Goal: Navigation & Orientation: Find specific page/section

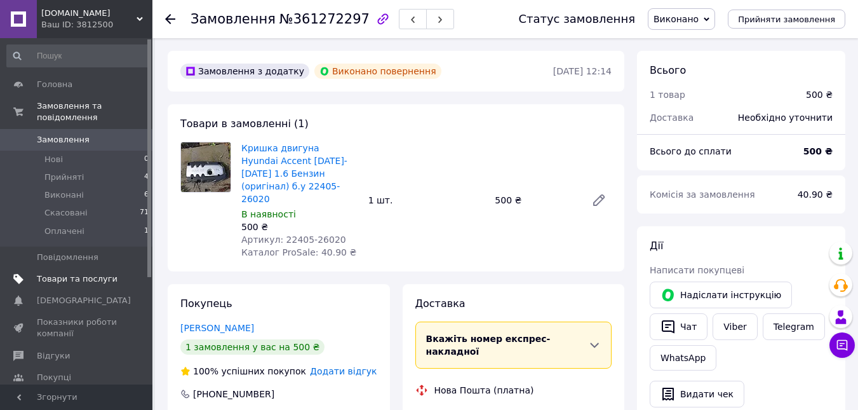
click at [69, 273] on span "Товари та послуги" at bounding box center [77, 278] width 81 height 11
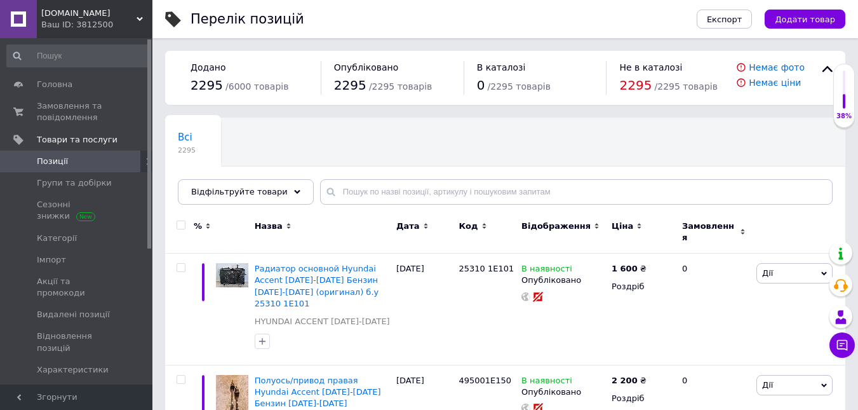
click at [135, 18] on span "[DOMAIN_NAME]" at bounding box center [88, 13] width 95 height 11
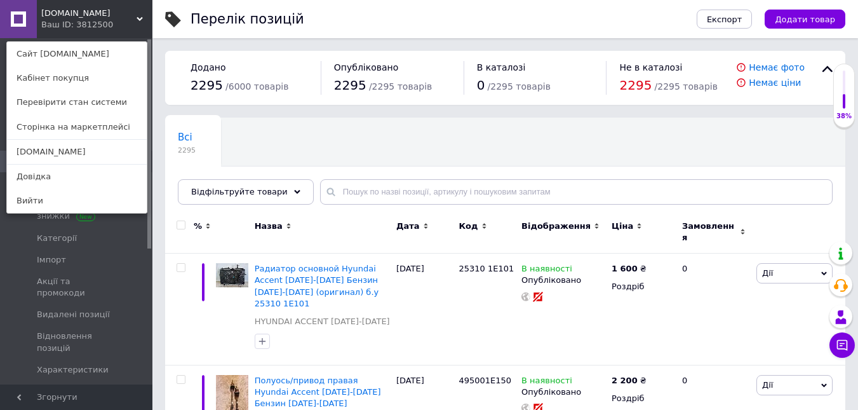
click at [139, 18] on use at bounding box center [140, 19] width 6 height 4
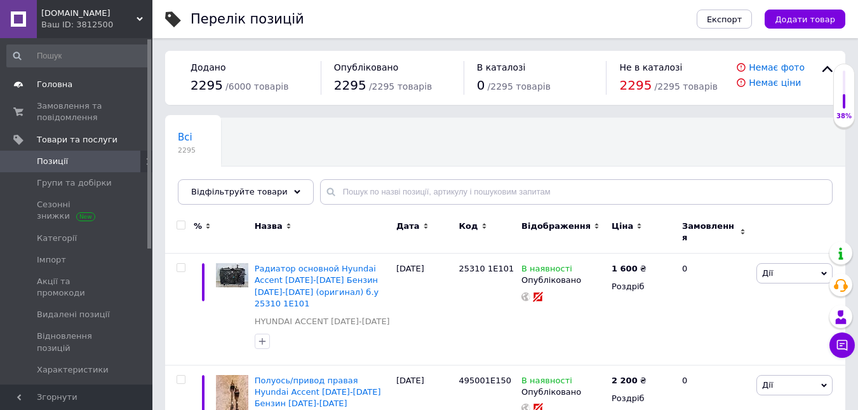
click at [74, 87] on span "Головна" at bounding box center [77, 84] width 81 height 11
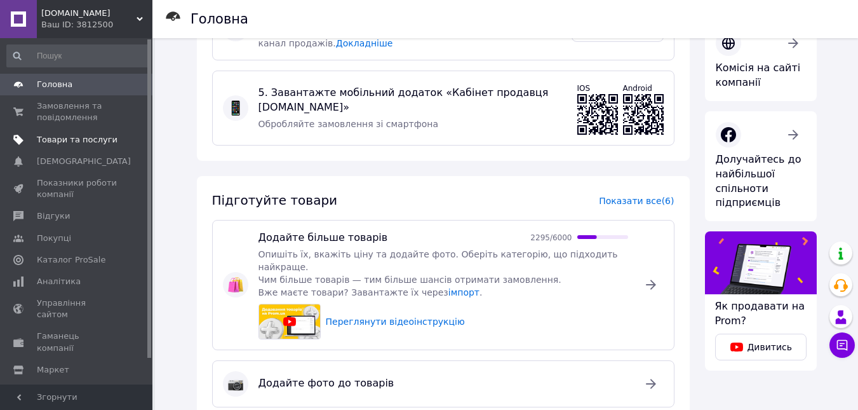
click at [57, 144] on span "Товари та послуги" at bounding box center [77, 139] width 81 height 11
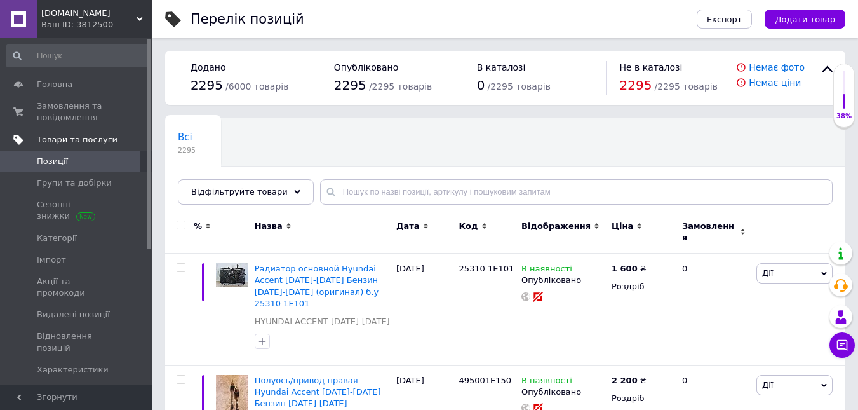
click at [85, 141] on span "Товари та послуги" at bounding box center [77, 139] width 81 height 11
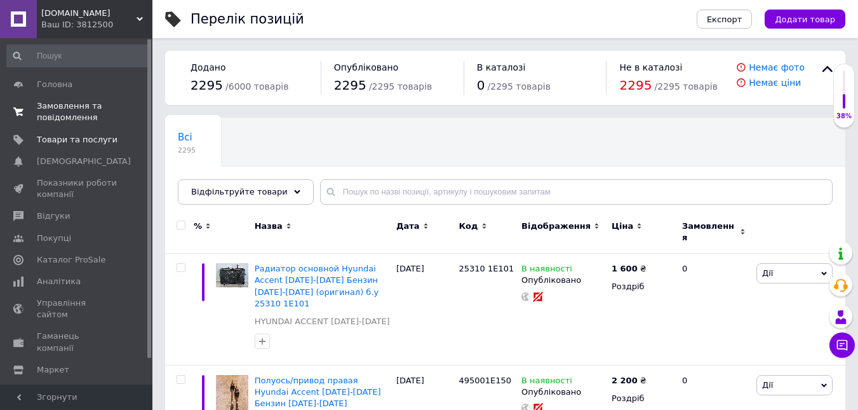
click at [68, 108] on span "Замовлення та повідомлення" at bounding box center [77, 111] width 81 height 23
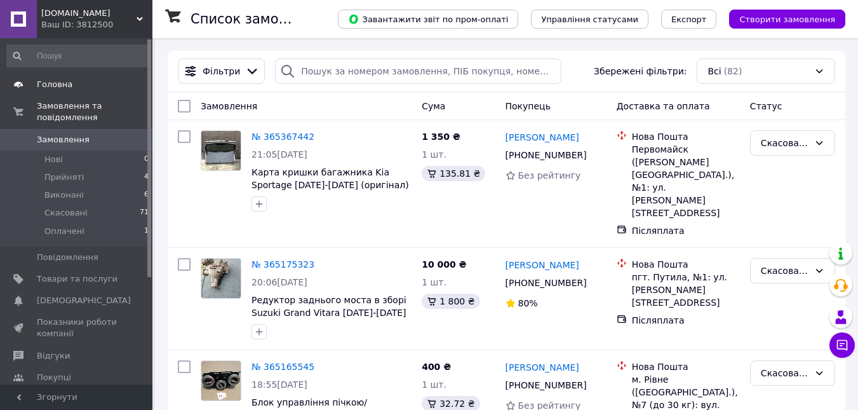
click at [67, 82] on span "Головна" at bounding box center [55, 84] width 36 height 11
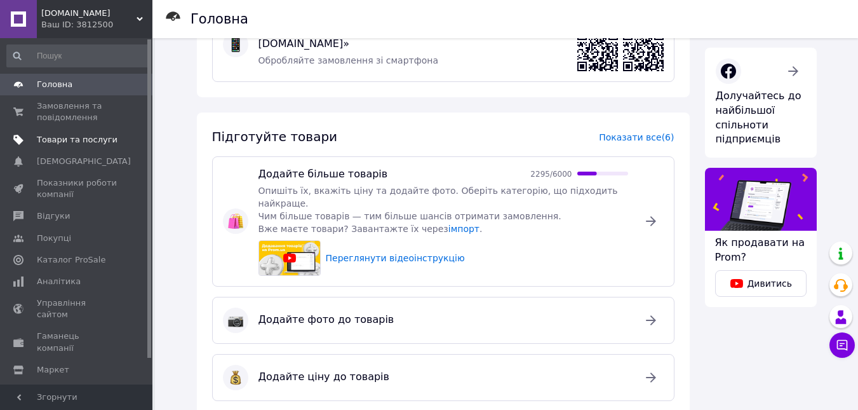
click at [58, 142] on span "Товари та послуги" at bounding box center [77, 139] width 81 height 11
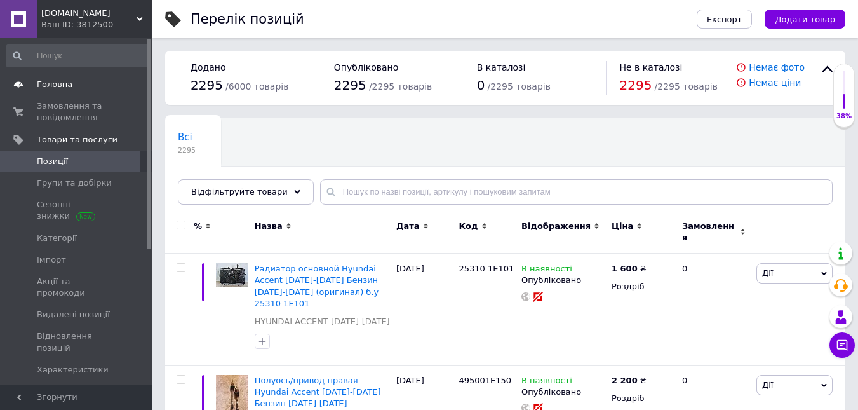
click at [45, 83] on span "Головна" at bounding box center [55, 84] width 36 height 11
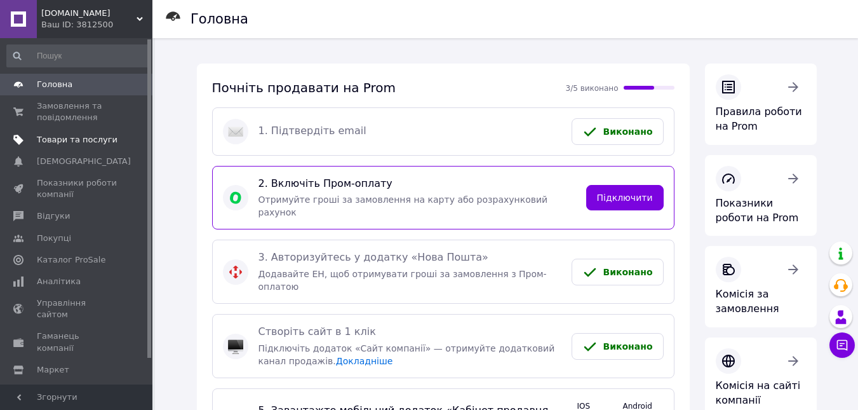
click at [70, 141] on span "Товари та послуги" at bounding box center [77, 139] width 81 height 11
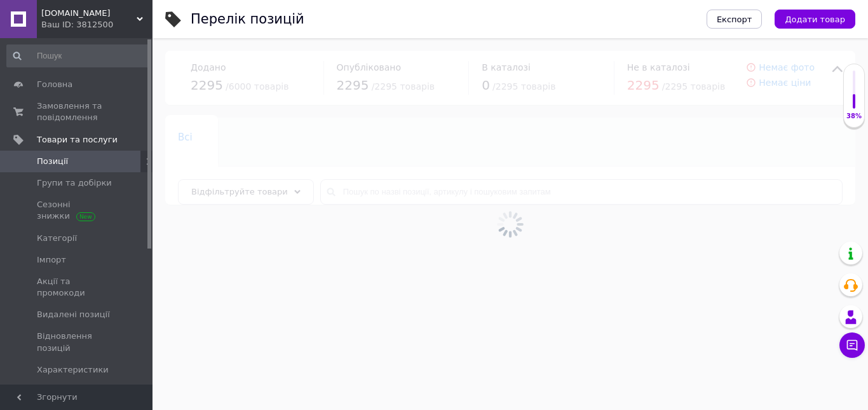
drag, startPoint x: 554, startPoint y: 81, endPoint x: 571, endPoint y: 78, distance: 16.8
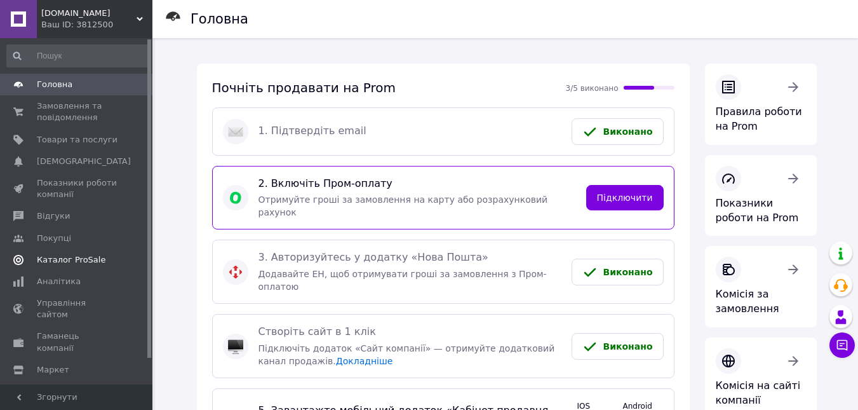
click at [66, 254] on span "Каталог ProSale" at bounding box center [71, 259] width 69 height 11
